Goal: Find specific page/section: Find specific page/section

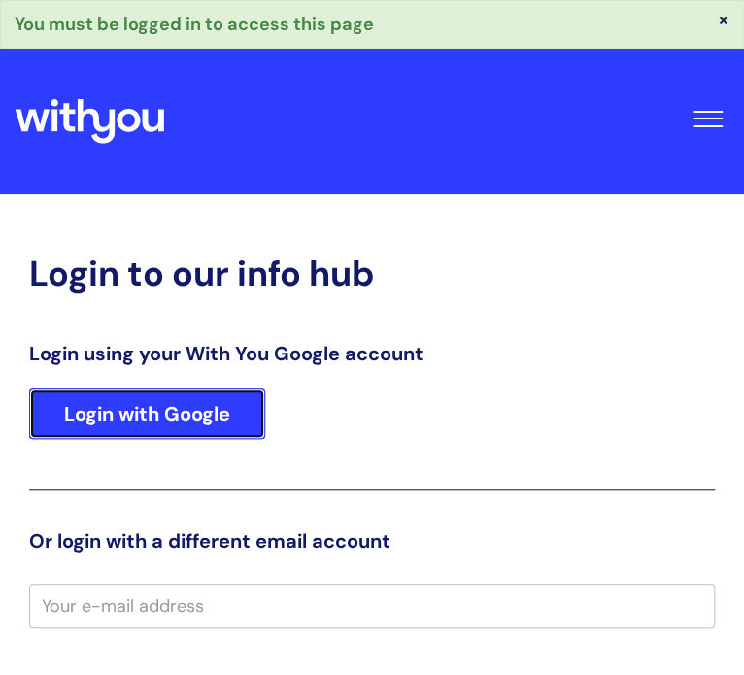
click at [148, 418] on link "Login with Google" at bounding box center [147, 413] width 236 height 50
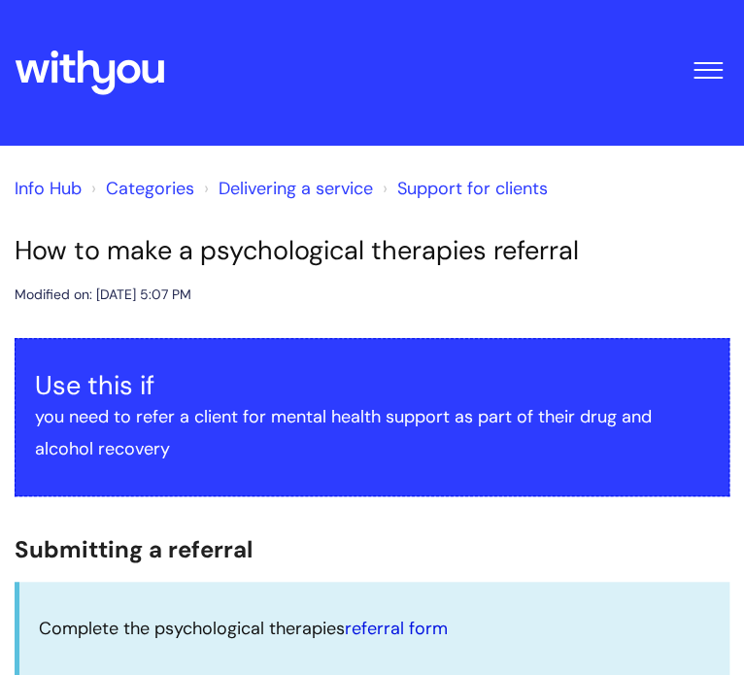
click at [421, 632] on link "referral form" at bounding box center [396, 628] width 103 height 23
